Goal: Task Accomplishment & Management: Complete application form

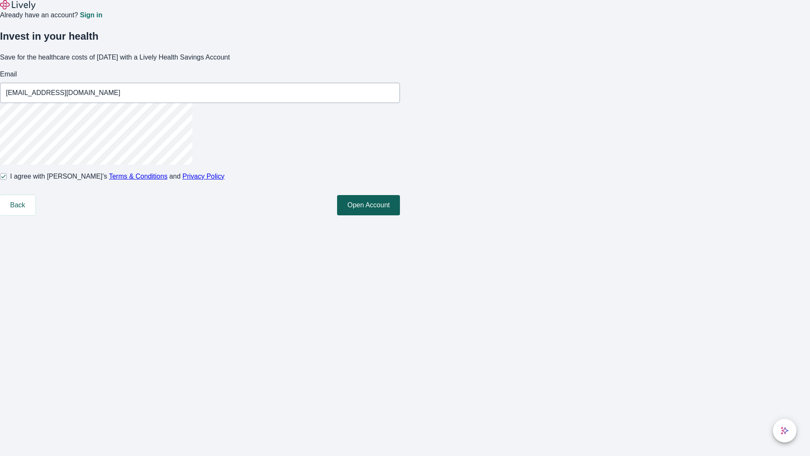
click at [400, 215] on button "Open Account" at bounding box center [368, 205] width 63 height 20
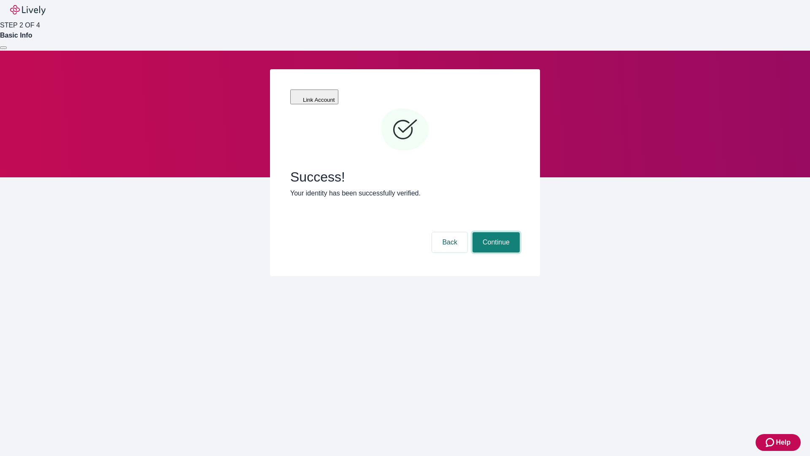
click at [495, 232] on button "Continue" at bounding box center [496, 242] width 47 height 20
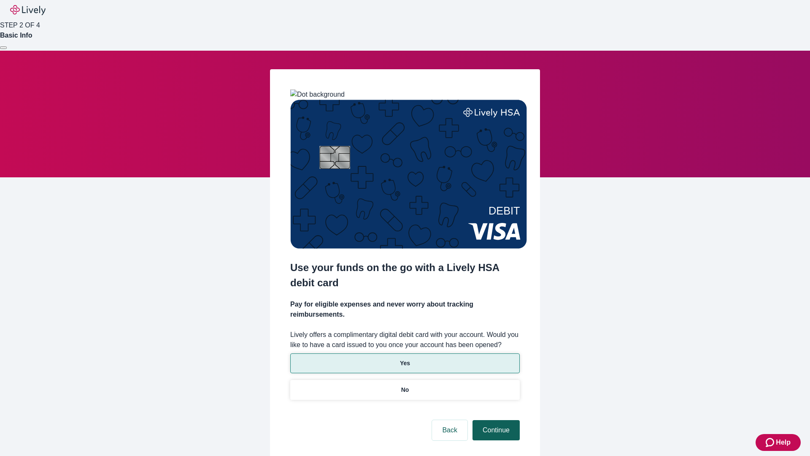
click at [405, 385] on p "No" at bounding box center [405, 389] width 8 height 9
click at [495, 420] on button "Continue" at bounding box center [496, 430] width 47 height 20
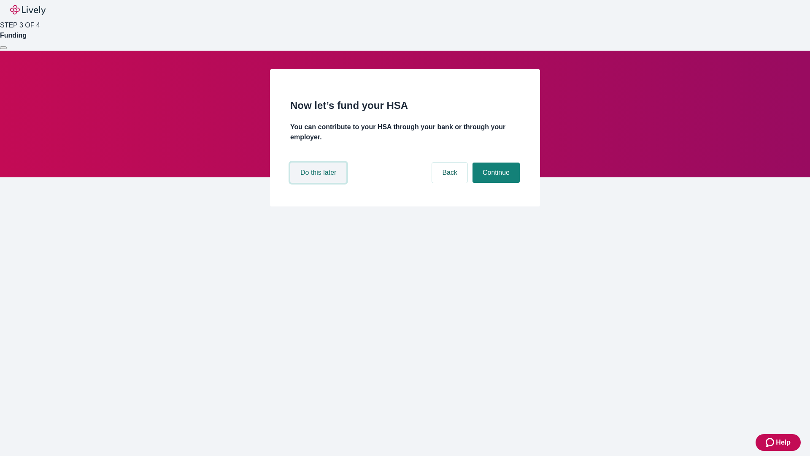
click at [319, 183] on button "Do this later" at bounding box center [318, 172] width 56 height 20
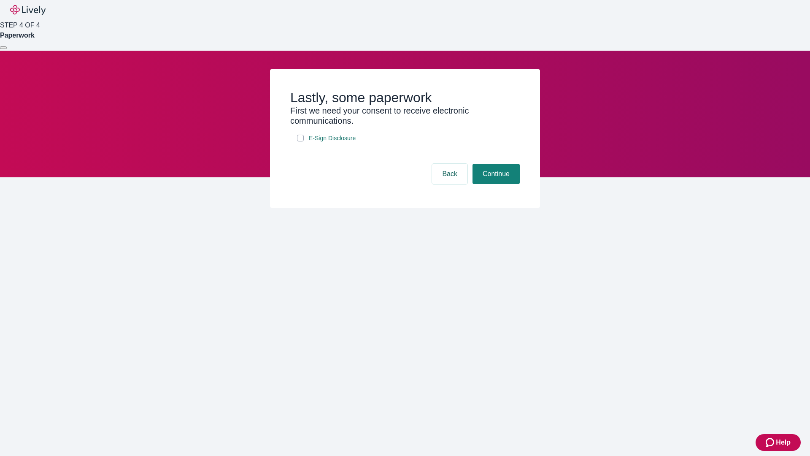
click at [300, 141] on input "E-Sign Disclosure" at bounding box center [300, 138] width 7 height 7
checkbox input "true"
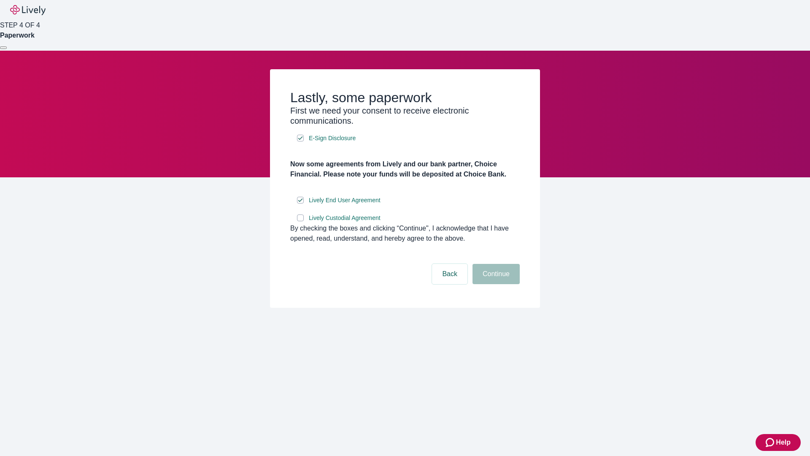
click at [300, 221] on input "Lively Custodial Agreement" at bounding box center [300, 217] width 7 height 7
checkbox input "true"
click at [495, 284] on button "Continue" at bounding box center [496, 274] width 47 height 20
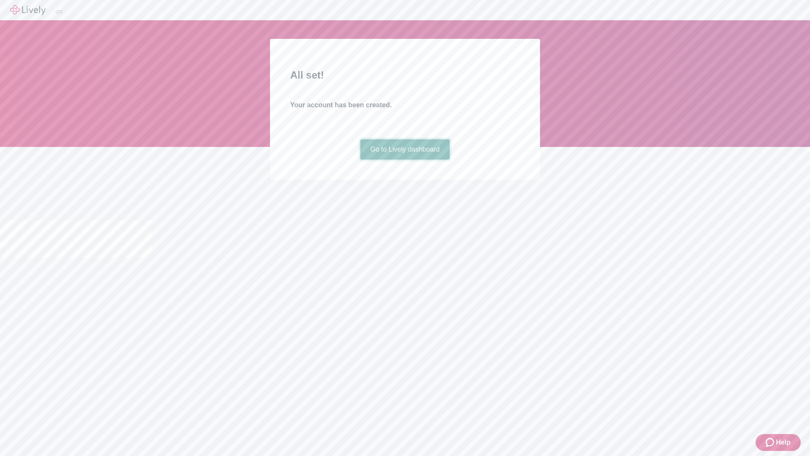
click at [405, 160] on link "Go to Lively dashboard" at bounding box center [405, 149] width 90 height 20
